Goal: Information Seeking & Learning: Learn about a topic

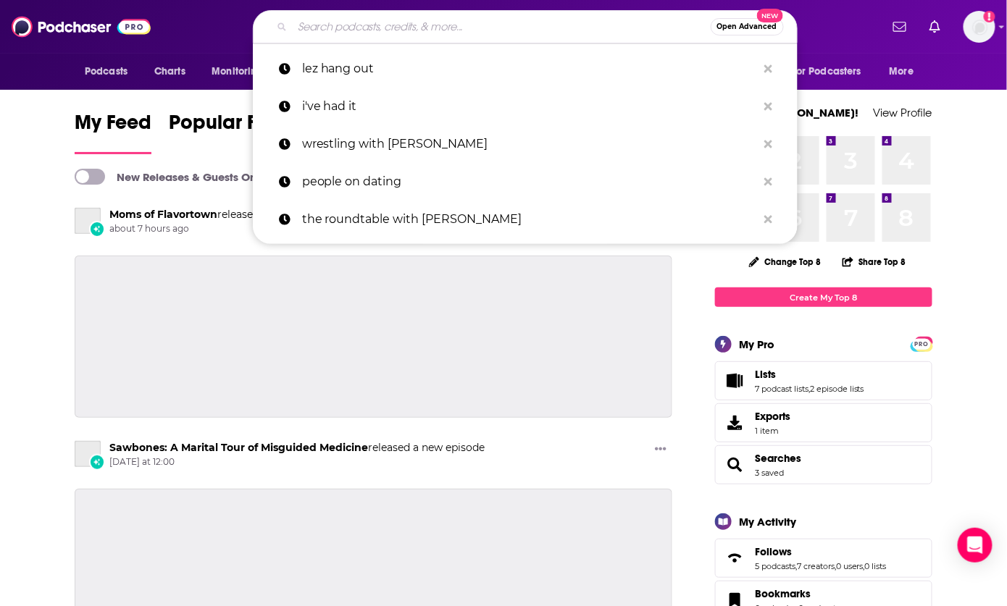
click at [399, 25] on input "Search podcasts, credits, & more..." at bounding box center [502, 26] width 418 height 23
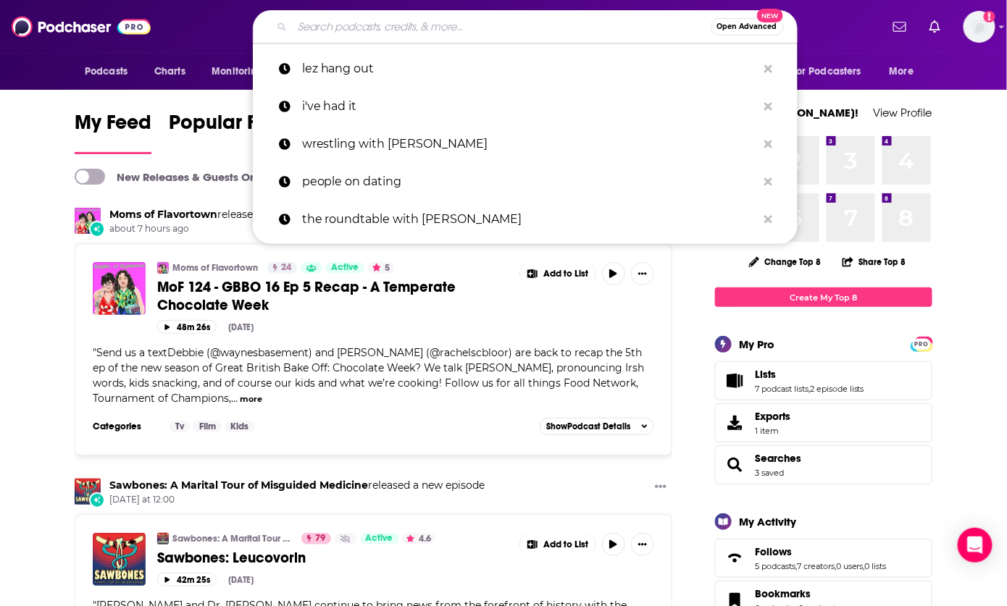
click at [480, 34] on input "Search podcasts, credits, & more..." at bounding box center [502, 26] width 418 height 23
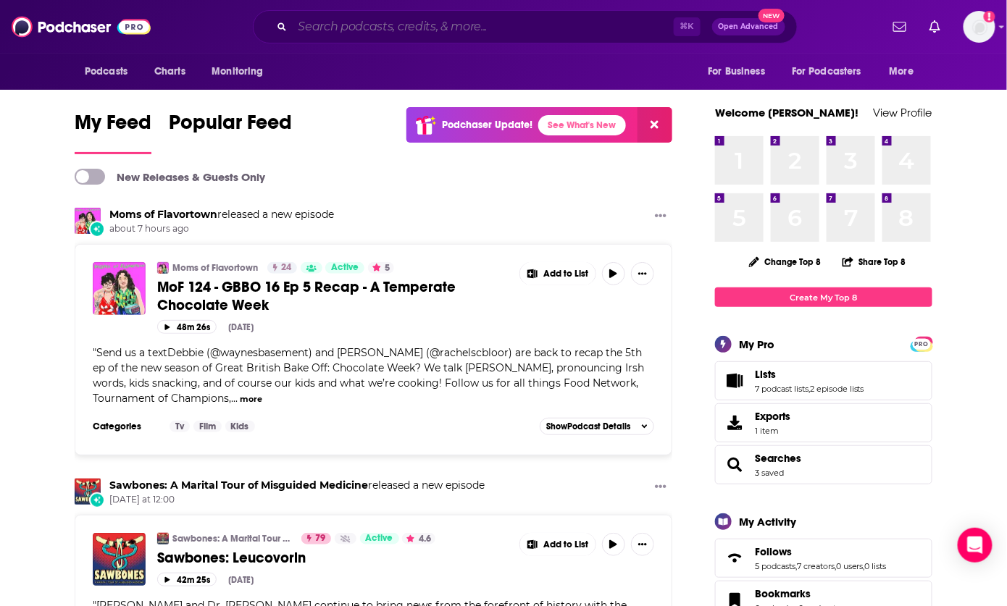
click at [467, 27] on input "Search podcasts, credits, & more..." at bounding box center [483, 26] width 381 height 23
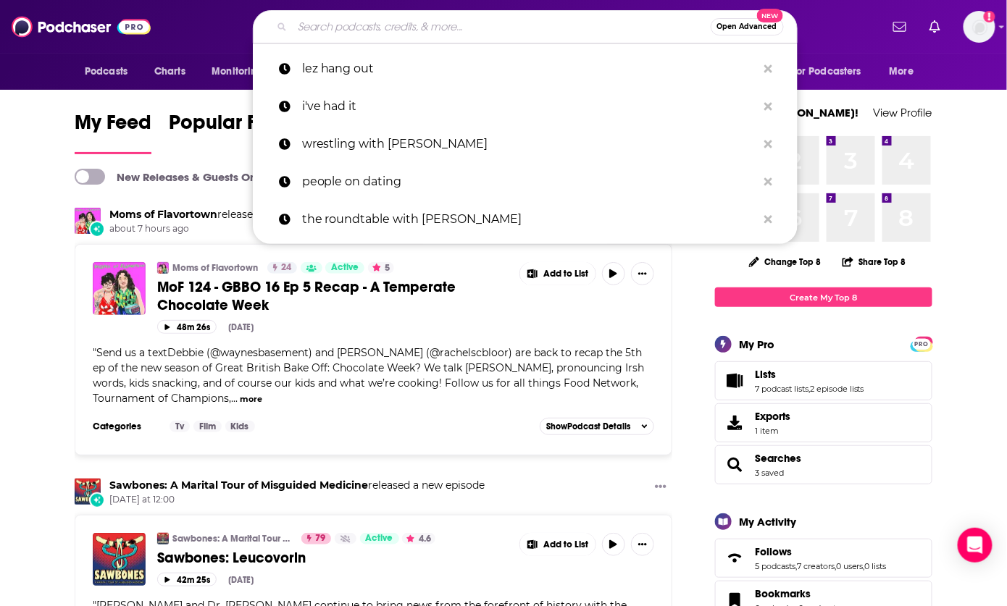
click at [408, 30] on input "Search podcasts, credits, & more..." at bounding box center [502, 26] width 418 height 23
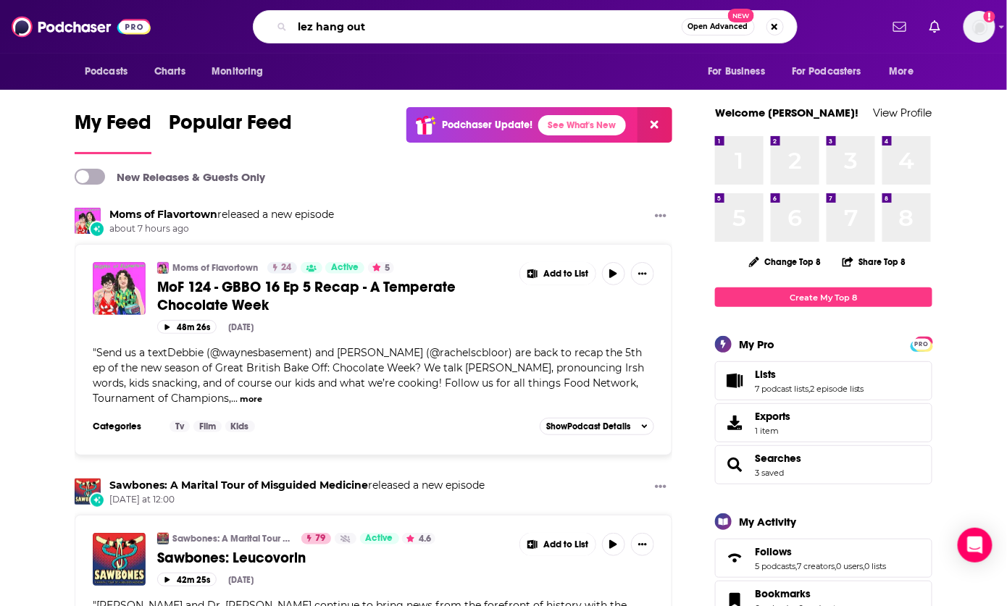
type input "lez hang out"
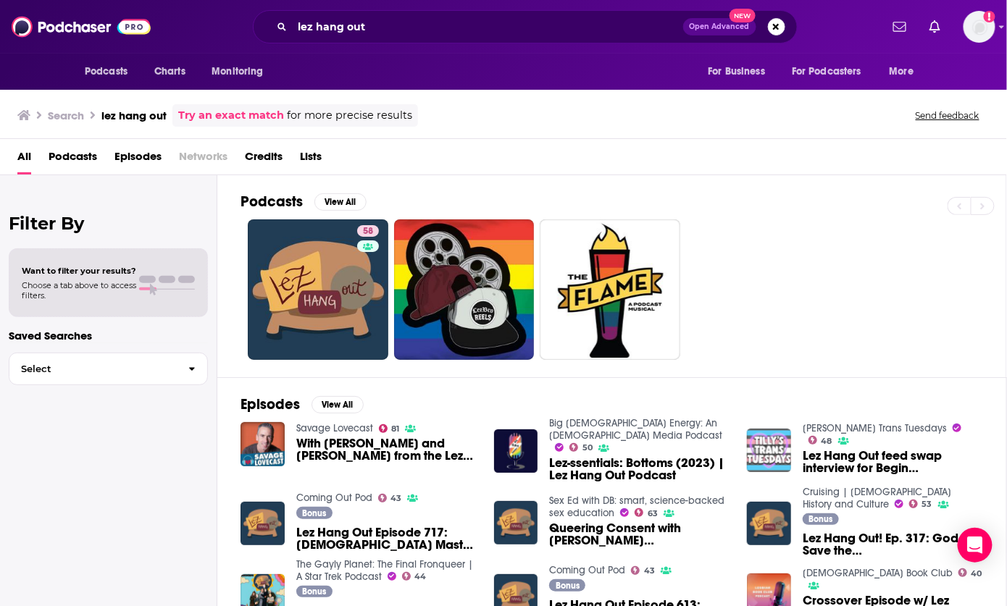
click at [245, 235] on div "58" at bounding box center [622, 289] width 765 height 140
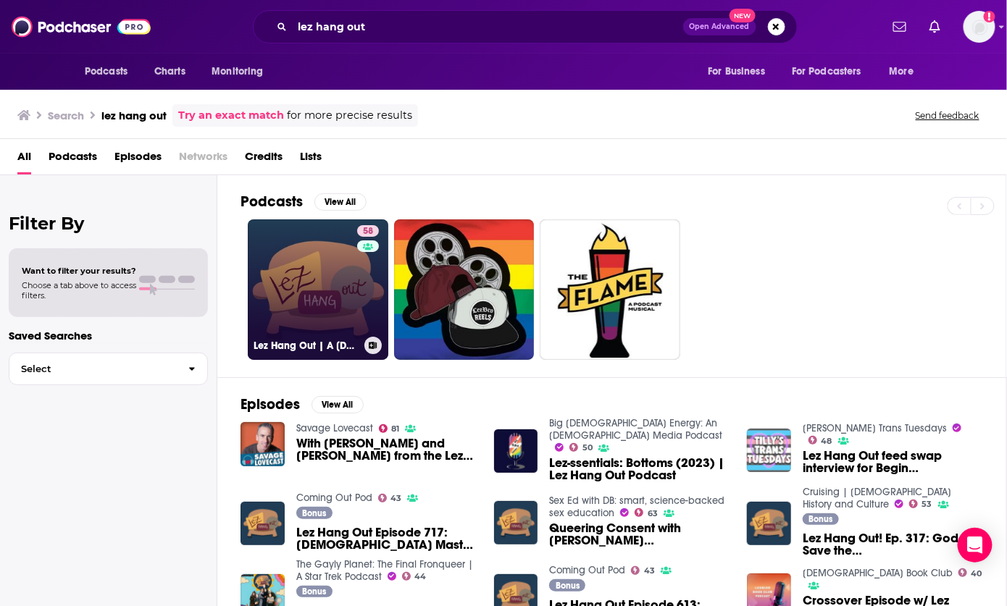
click at [300, 277] on link "58 Lez Hang Out | A [DEMOGRAPHIC_DATA] Podcast" at bounding box center [318, 289] width 140 height 140
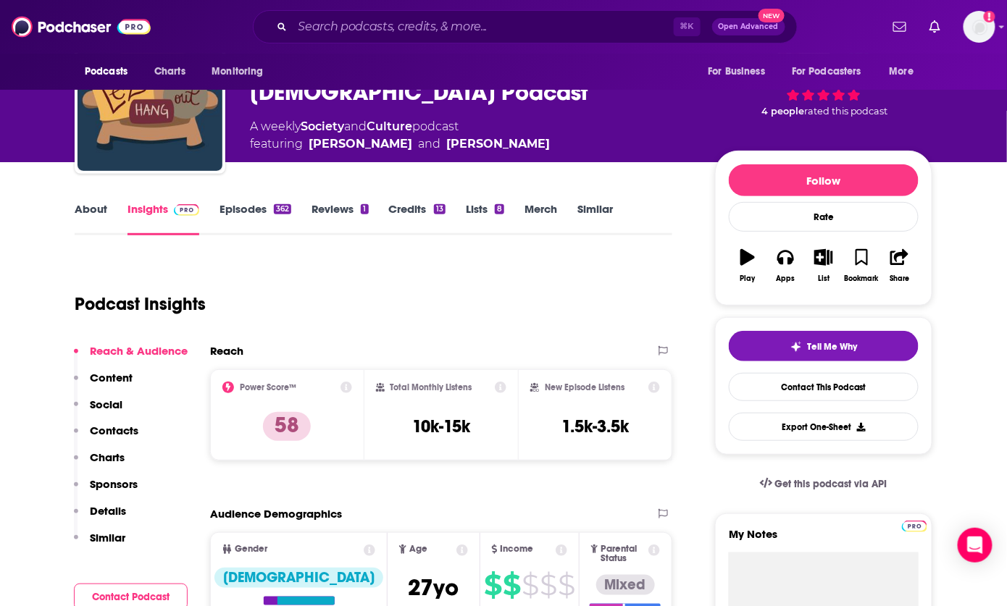
scroll to position [104, 0]
